Goal: Browse casually: Explore the website without a specific task or goal

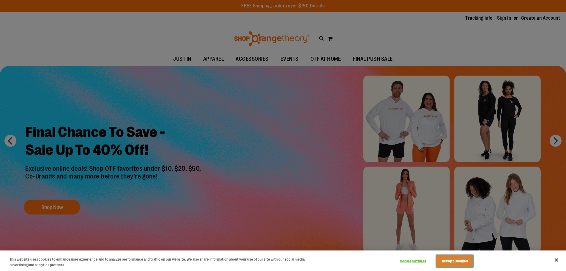
click at [462, 255] on button "Accept Cookies" at bounding box center [454, 261] width 37 height 12
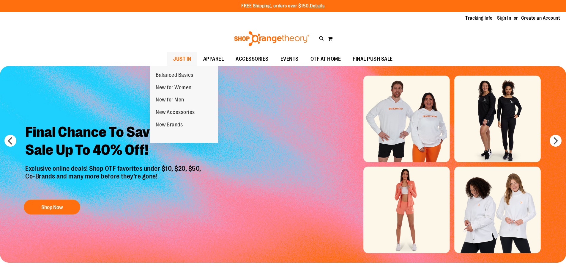
click at [173, 59] on span "JUST IN" at bounding box center [182, 58] width 18 height 13
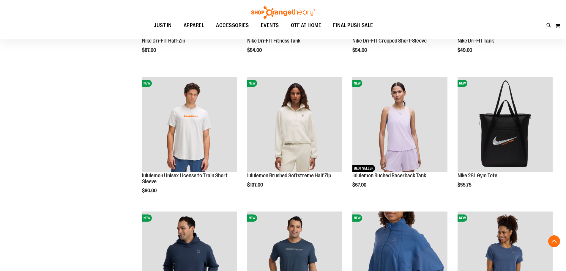
scroll to position [445, 0]
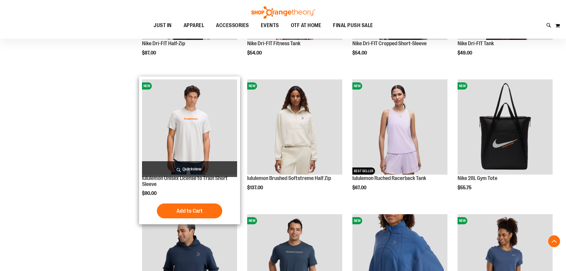
click at [180, 146] on img "product" at bounding box center [189, 126] width 95 height 95
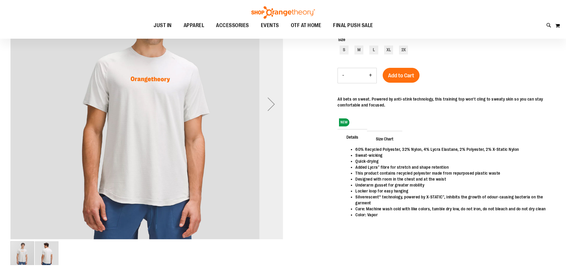
scroll to position [53, 0]
click at [276, 113] on div "Next" at bounding box center [271, 104] width 24 height 24
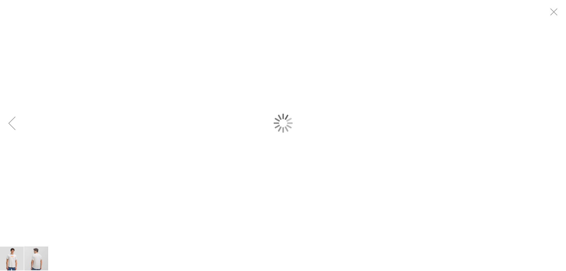
scroll to position [0, 0]
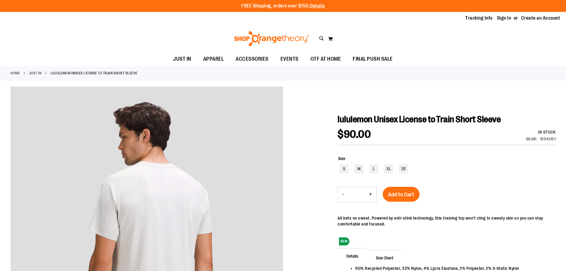
click at [42, 72] on link "JUST IN" at bounding box center [35, 72] width 12 height 5
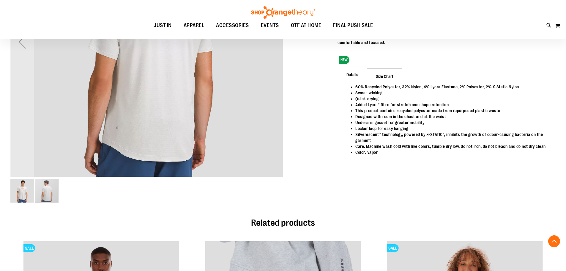
scroll to position [119, 0]
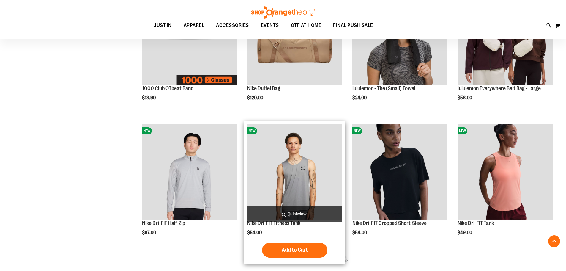
scroll to position [201, 0]
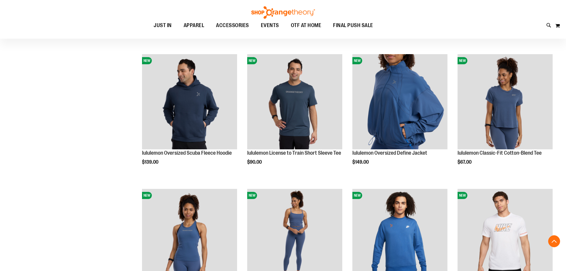
scroll to position [558, 0]
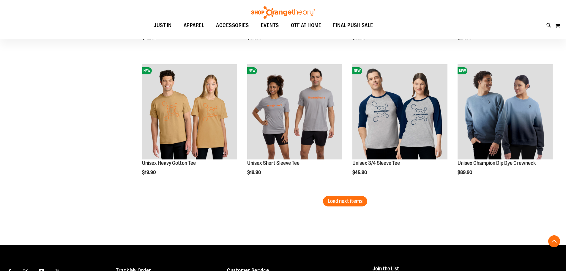
scroll to position [1077, 0]
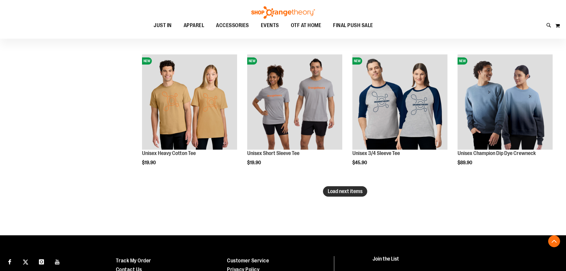
click at [330, 188] on span "Load next items" at bounding box center [345, 191] width 35 height 6
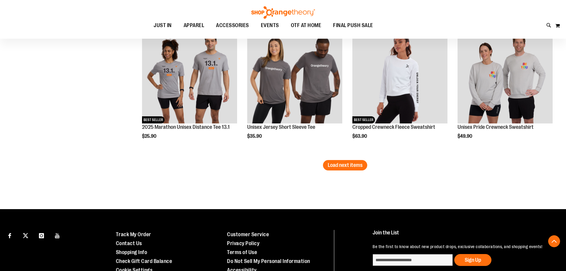
scroll to position [1562, 0]
